Goal: Find specific fact: Find specific fact

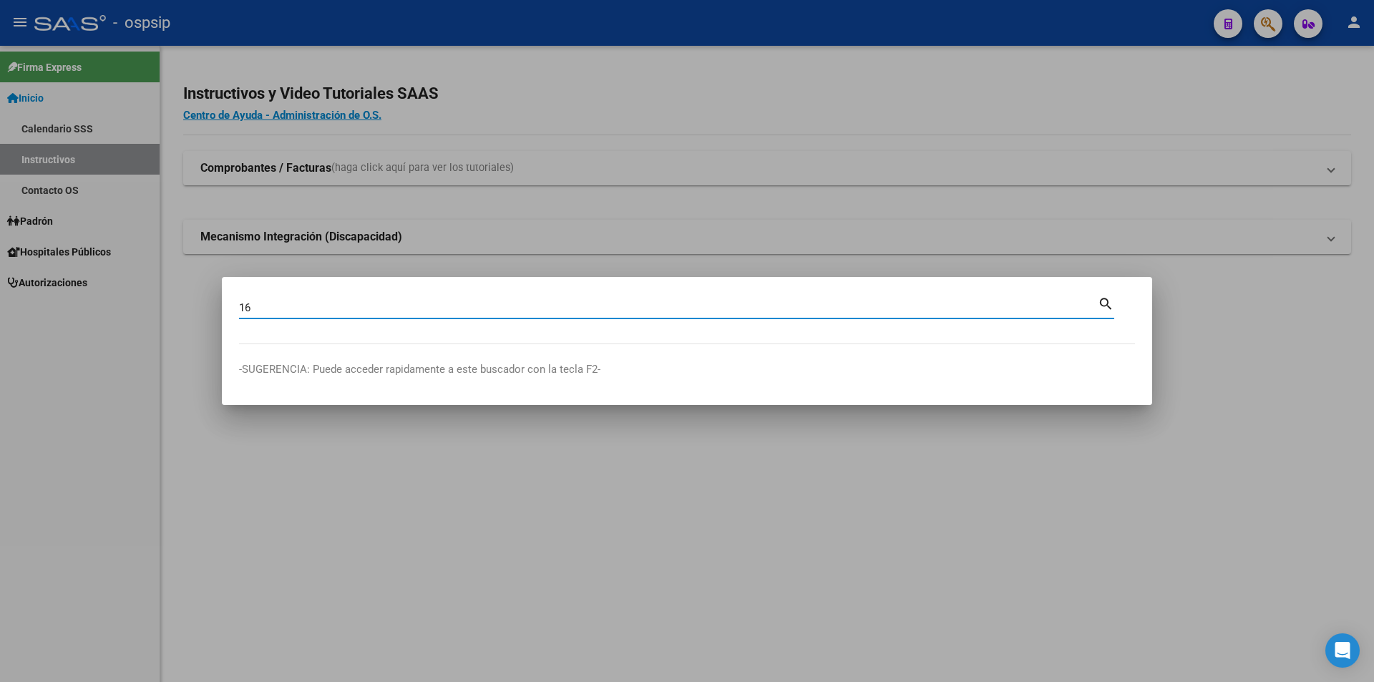
click at [400, 307] on input "16" at bounding box center [668, 307] width 859 height 13
type input "16113343"
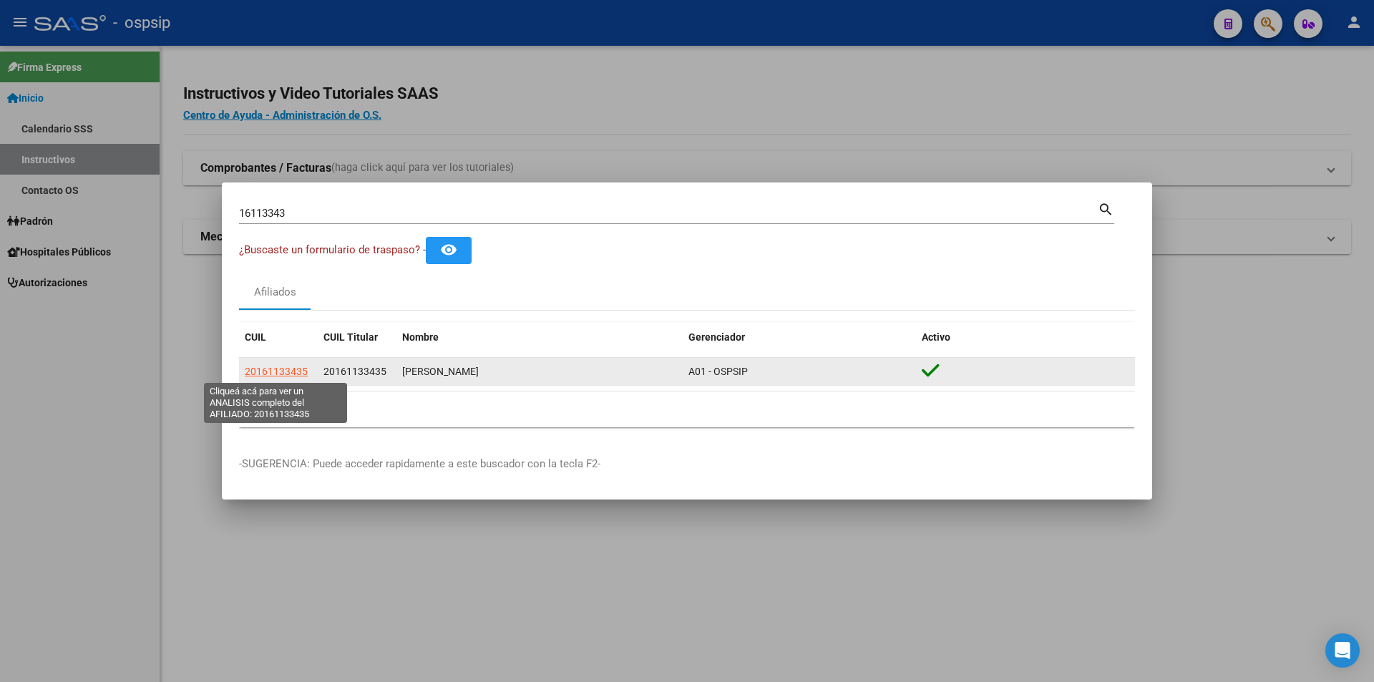
click at [284, 371] on span "20161133435" at bounding box center [276, 371] width 63 height 11
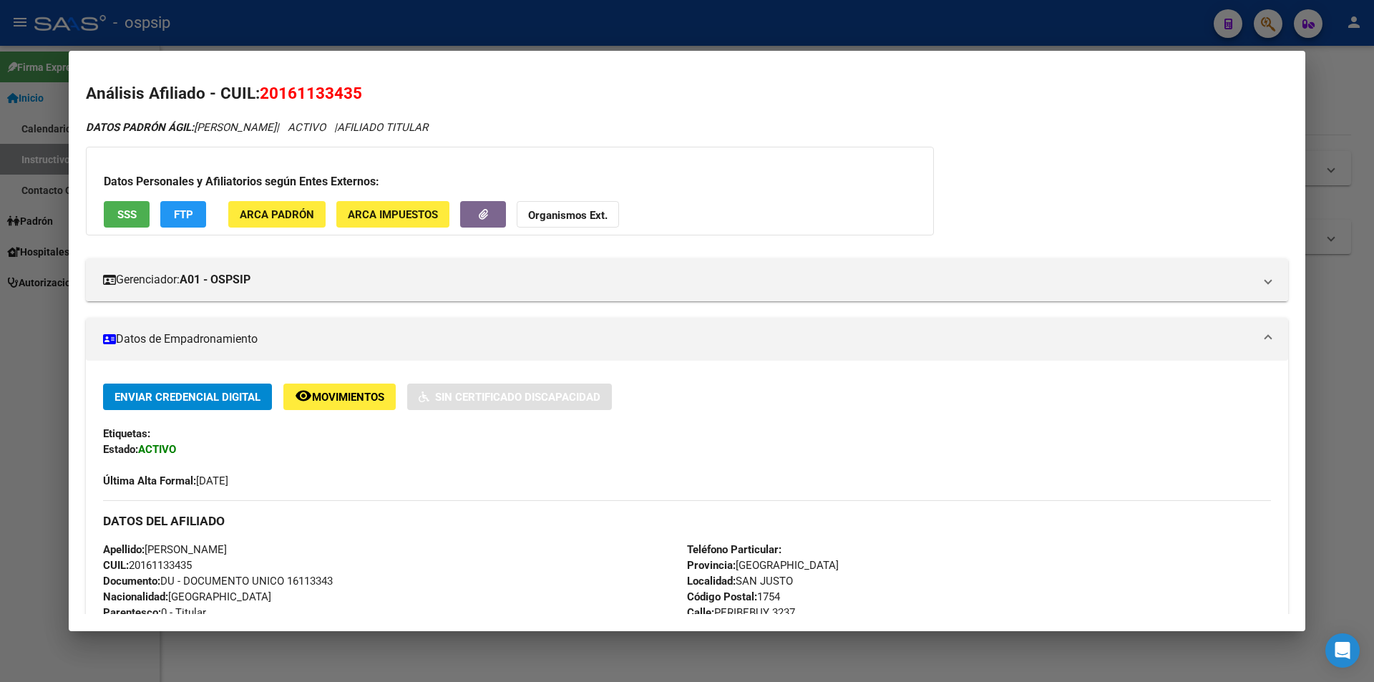
scroll to position [143, 0]
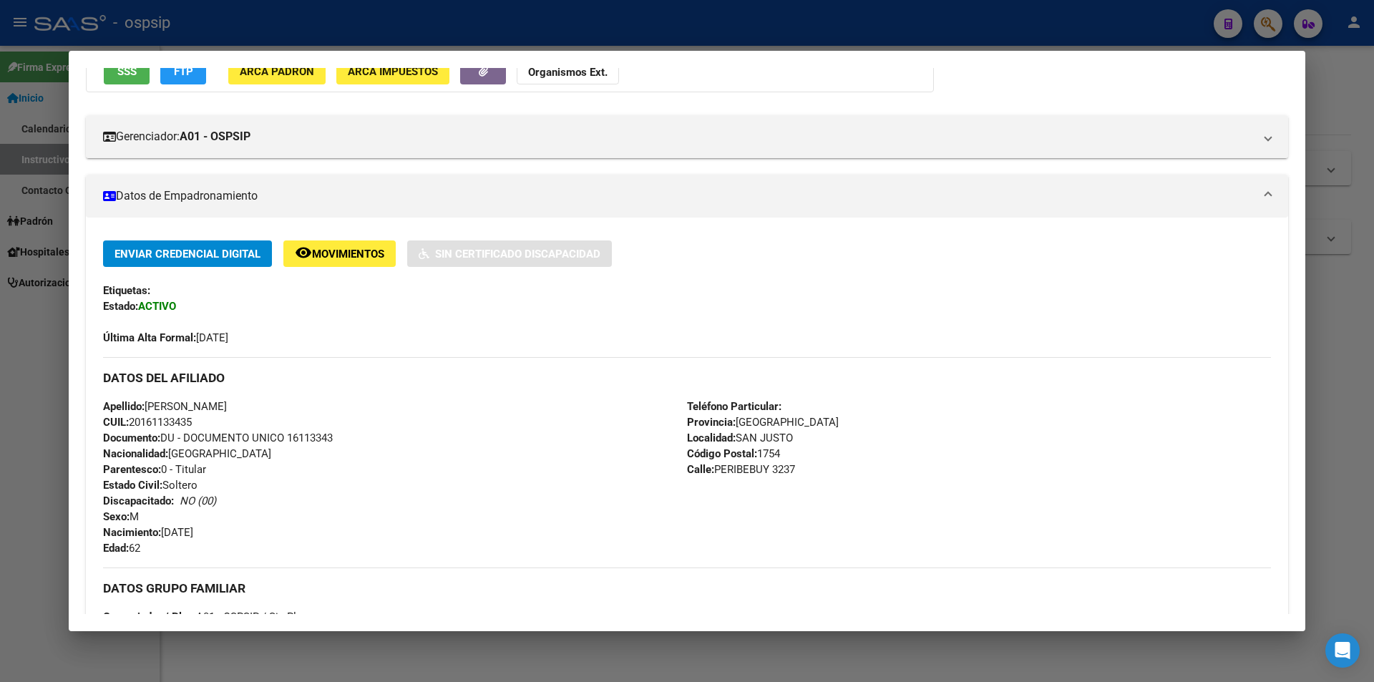
click at [310, 441] on span "Documento: DU - DOCUMENTO UNICO 16113343" at bounding box center [218, 437] width 230 height 13
copy span "16113343"
drag, startPoint x: 316, startPoint y: 445, endPoint x: 312, endPoint y: 429, distance: 16.1
drag, startPoint x: 312, startPoint y: 429, endPoint x: 311, endPoint y: 445, distance: 15.8
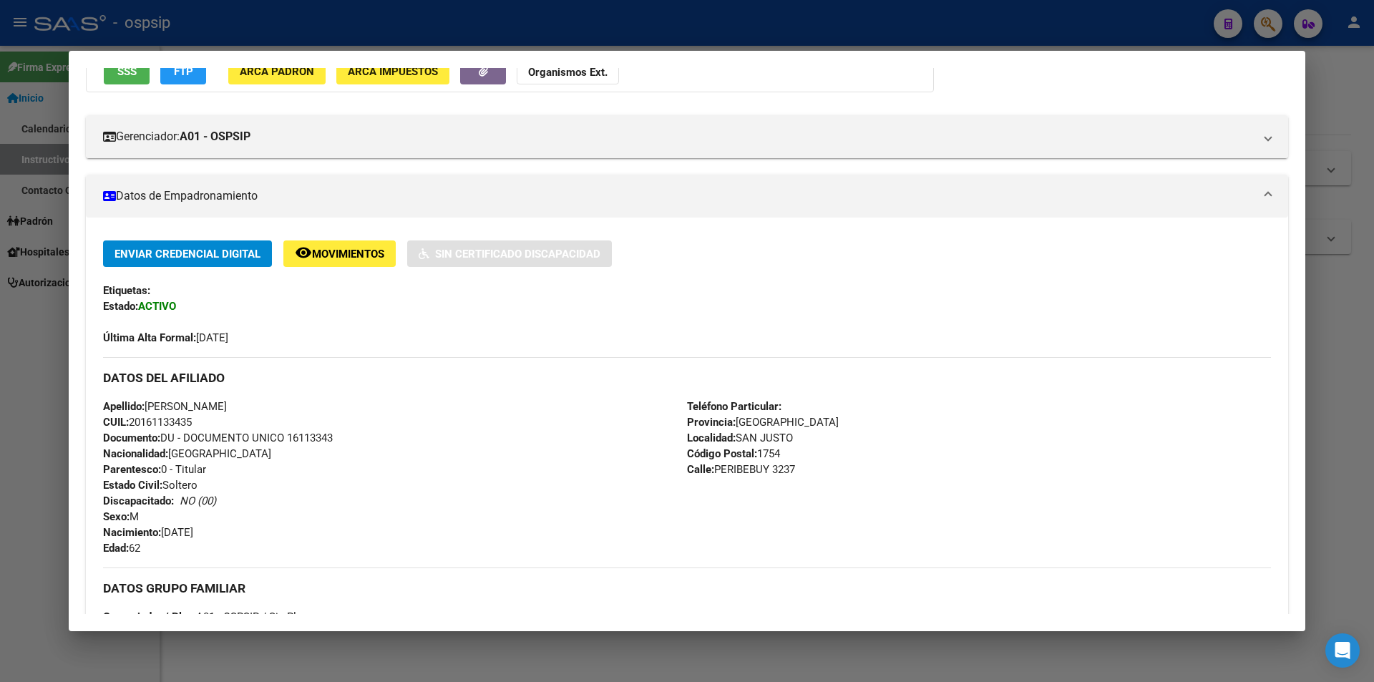
click at [311, 445] on div "Apellido: [PERSON_NAME]: 20161133435 Documento: DU - DOCUMENTO UNICO 16113343 N…" at bounding box center [395, 477] width 584 height 157
copy span "16113343"
drag, startPoint x: 311, startPoint y: 429, endPoint x: 308, endPoint y: 443, distance: 14.1
click at [308, 443] on span "Documento: DU - DOCUMENTO UNICO 16113343" at bounding box center [218, 437] width 230 height 13
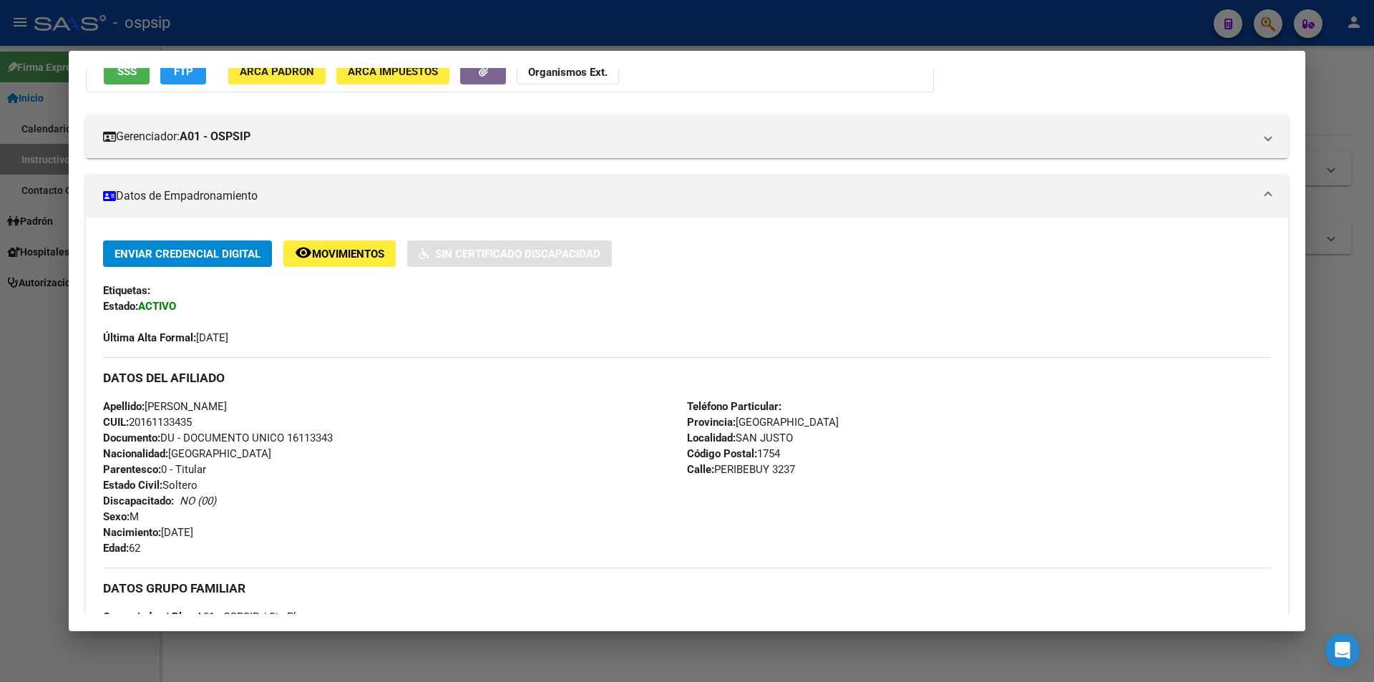
click at [308, 443] on span "Documento: DU - DOCUMENTO UNICO 16113343" at bounding box center [218, 437] width 230 height 13
copy span "16113343"
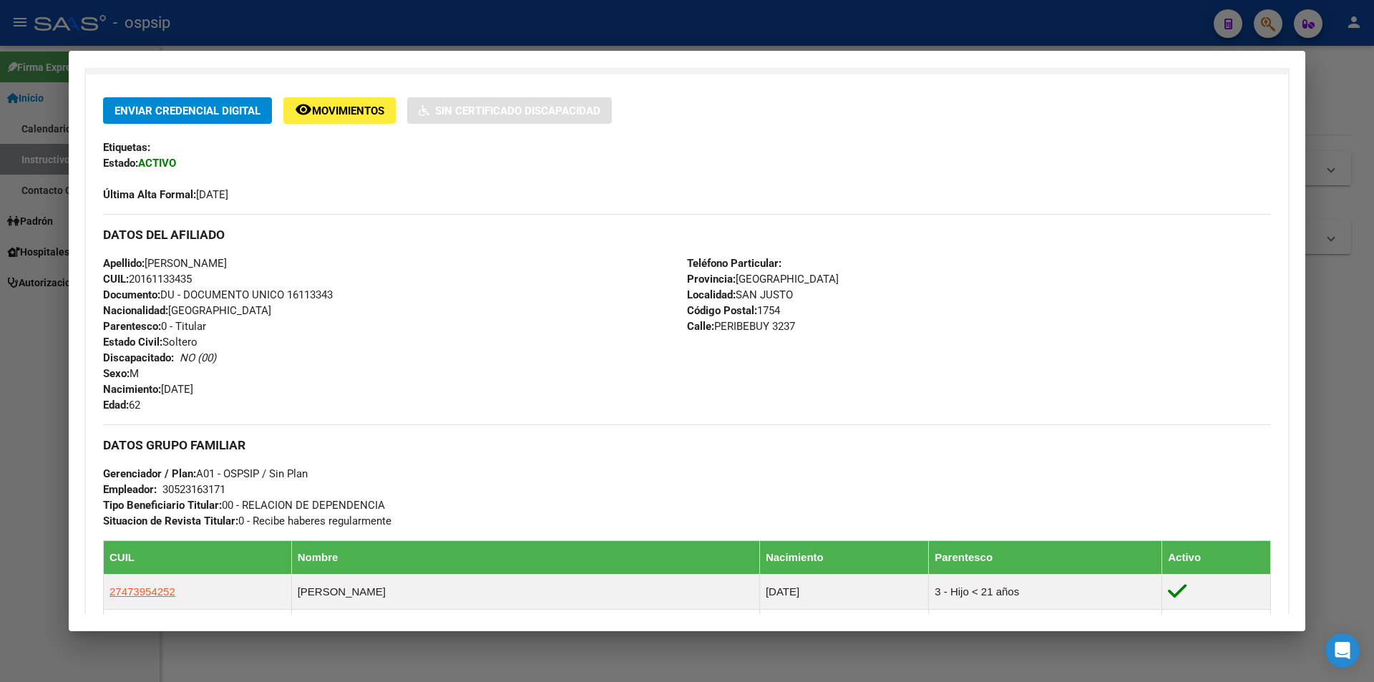
scroll to position [429, 0]
